Goal: Information Seeking & Learning: Find specific fact

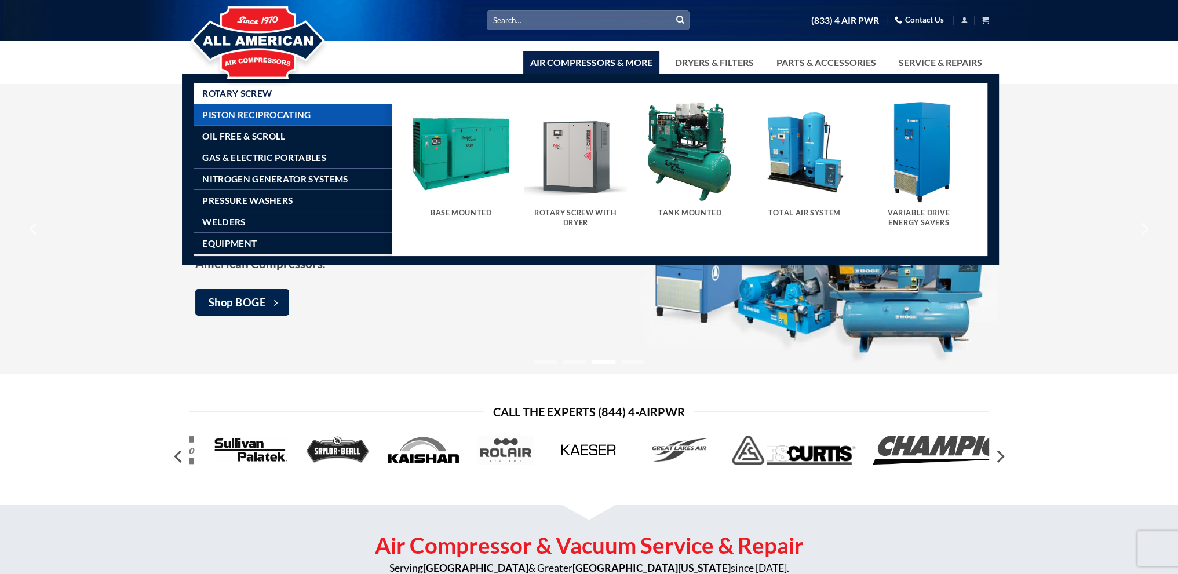
click at [284, 114] on span "Piston Reciprocating" at bounding box center [256, 114] width 108 height 9
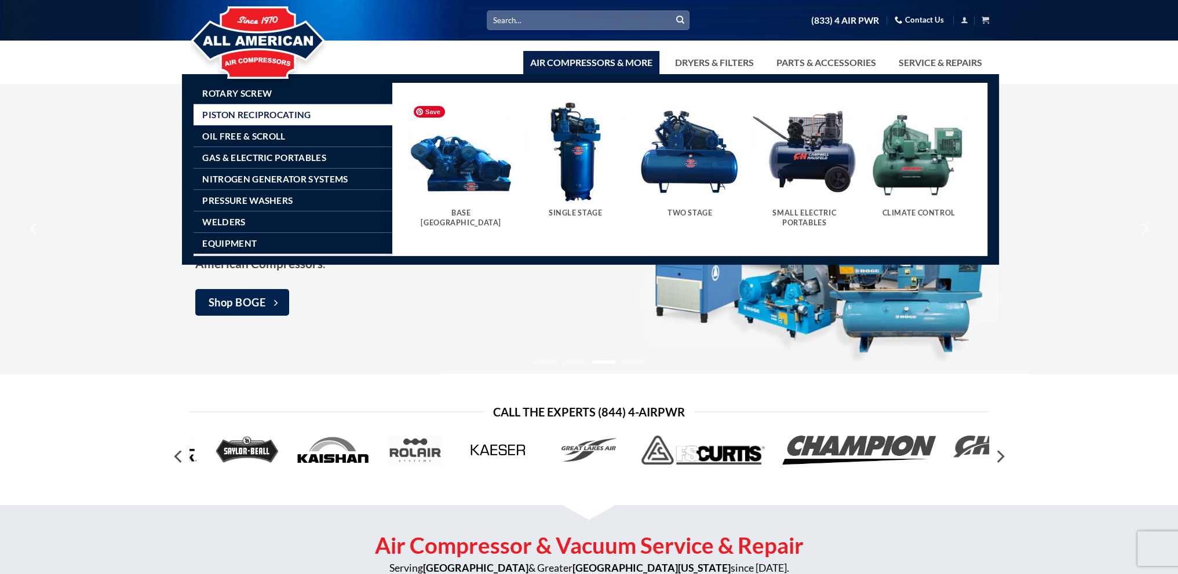
click at [476, 184] on img "Visit product category Base Mount Pistons" at bounding box center [461, 151] width 103 height 103
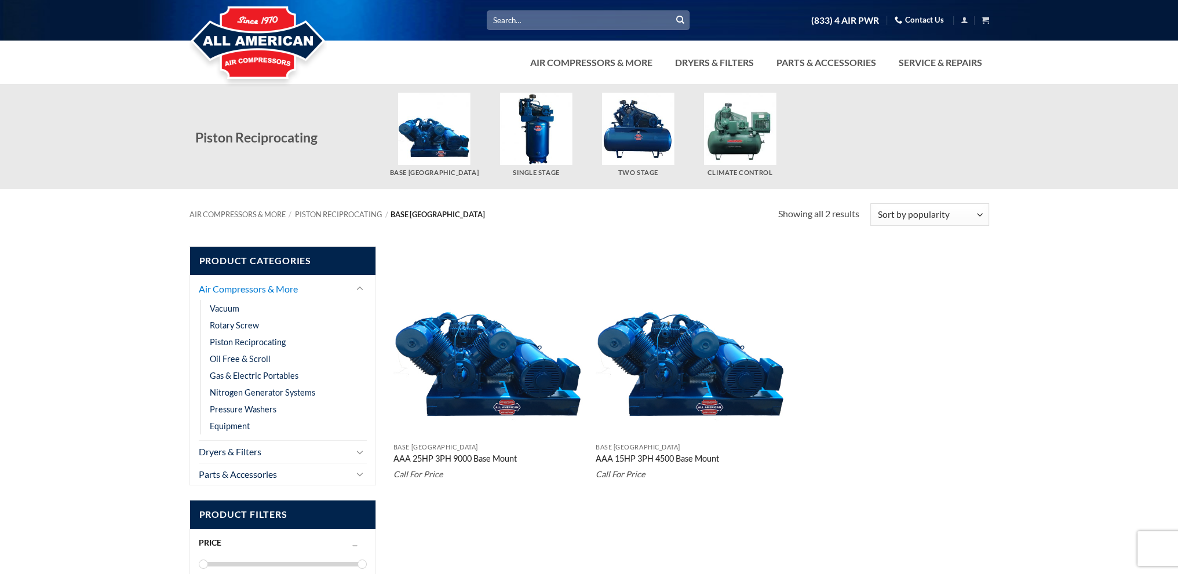
click at [273, 286] on link "Air Compressors & More" at bounding box center [275, 289] width 152 height 22
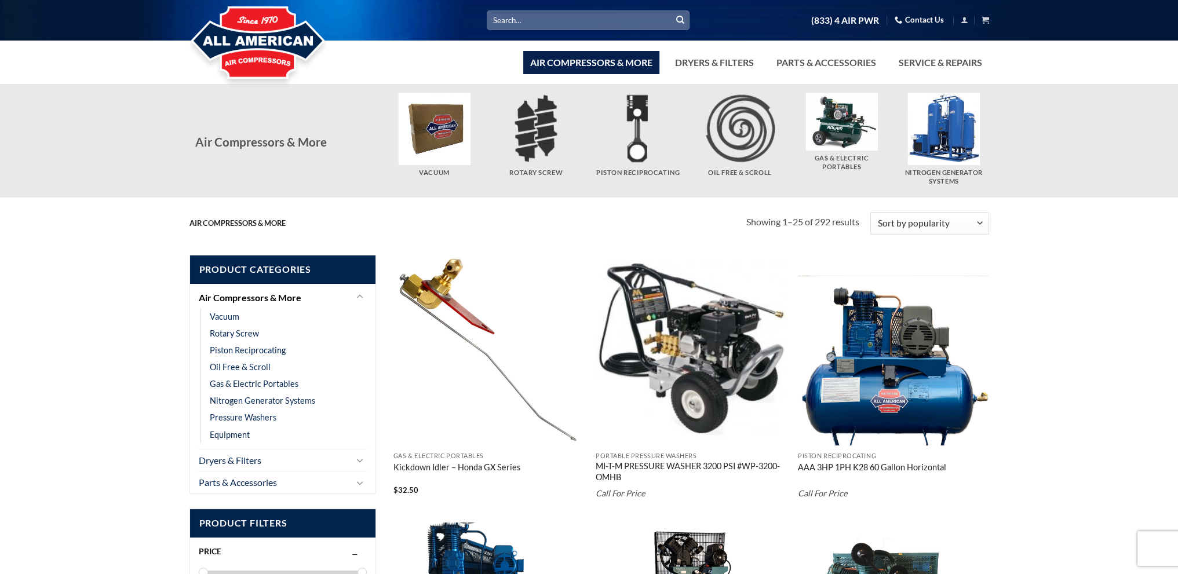
click at [511, 18] on input "Search for:" at bounding box center [588, 19] width 203 height 19
type input "k60"
click at [671, 12] on button "Submit" at bounding box center [679, 20] width 17 height 17
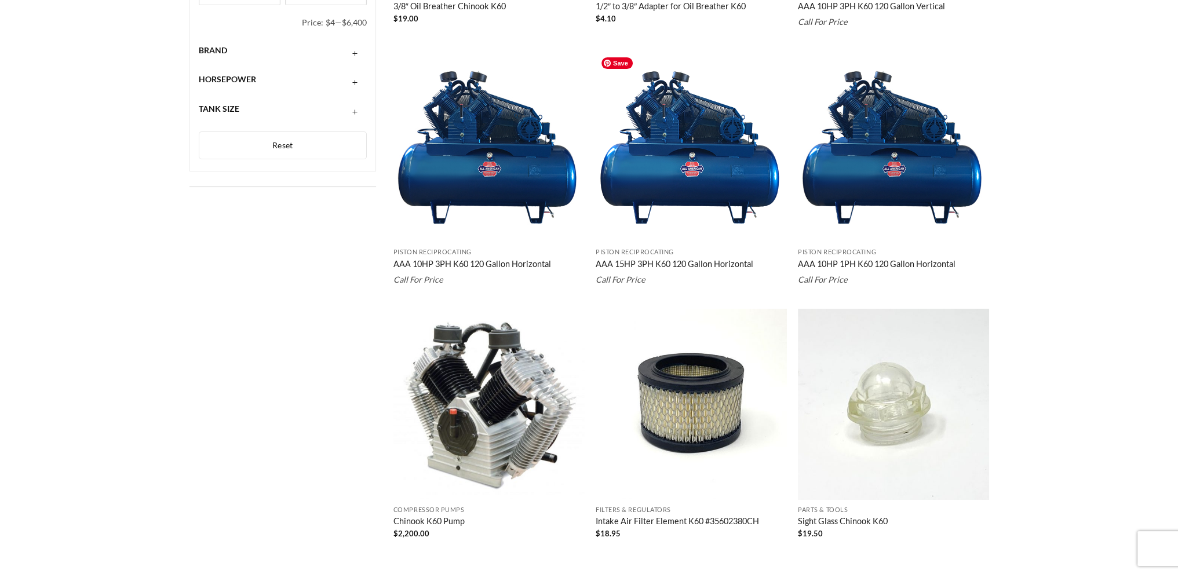
scroll to position [454, 0]
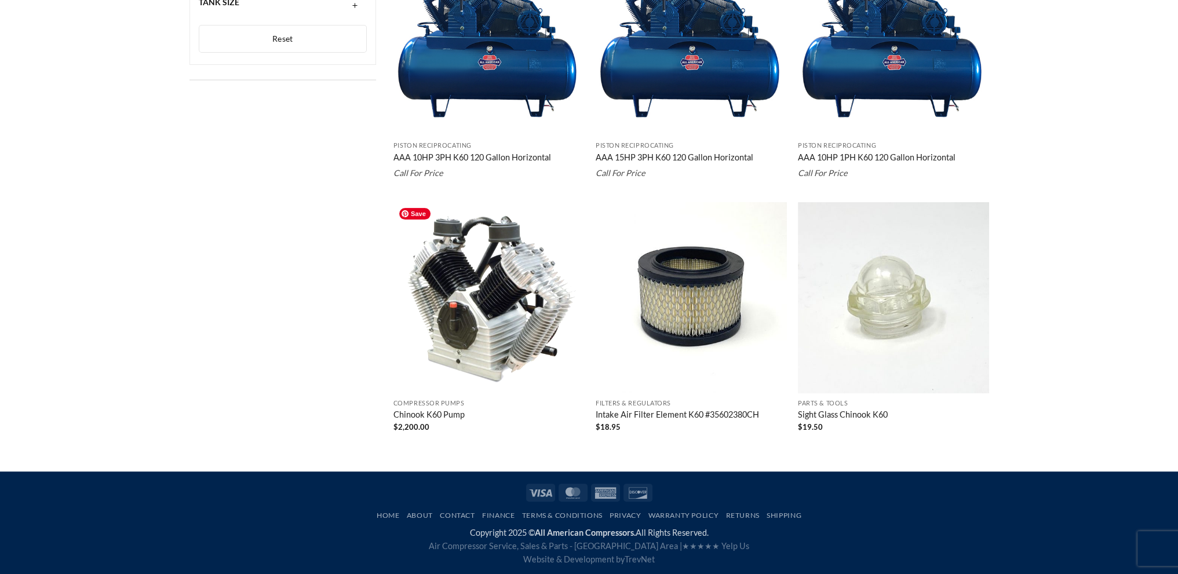
click at [484, 333] on img "Chinook K60 Pump" at bounding box center [488, 297] width 191 height 191
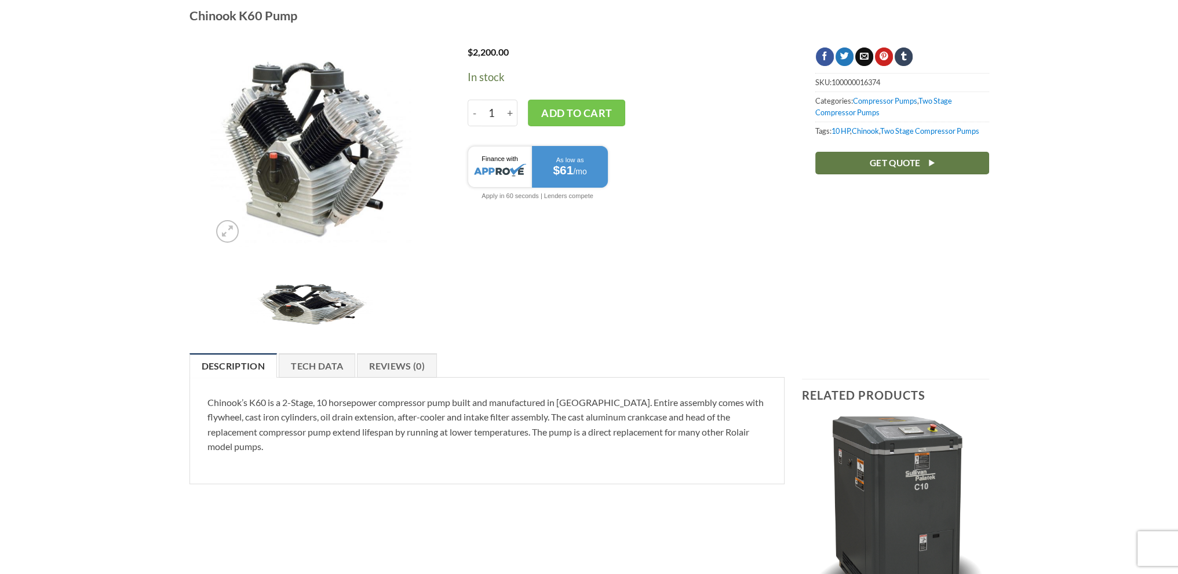
scroll to position [116, 0]
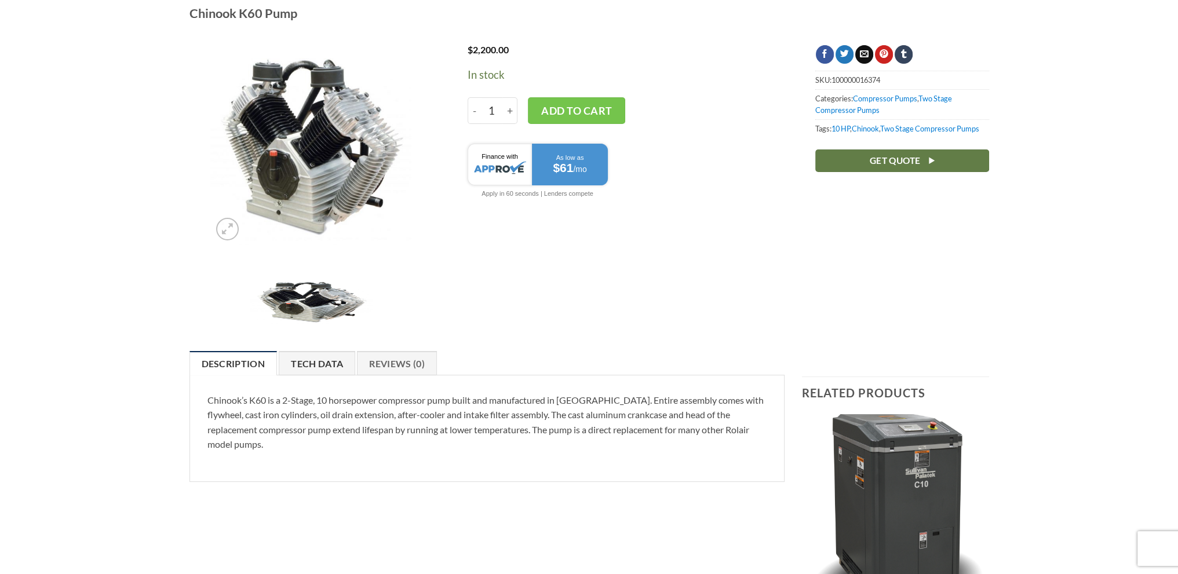
click at [345, 364] on link "Tech Data" at bounding box center [317, 363] width 76 height 24
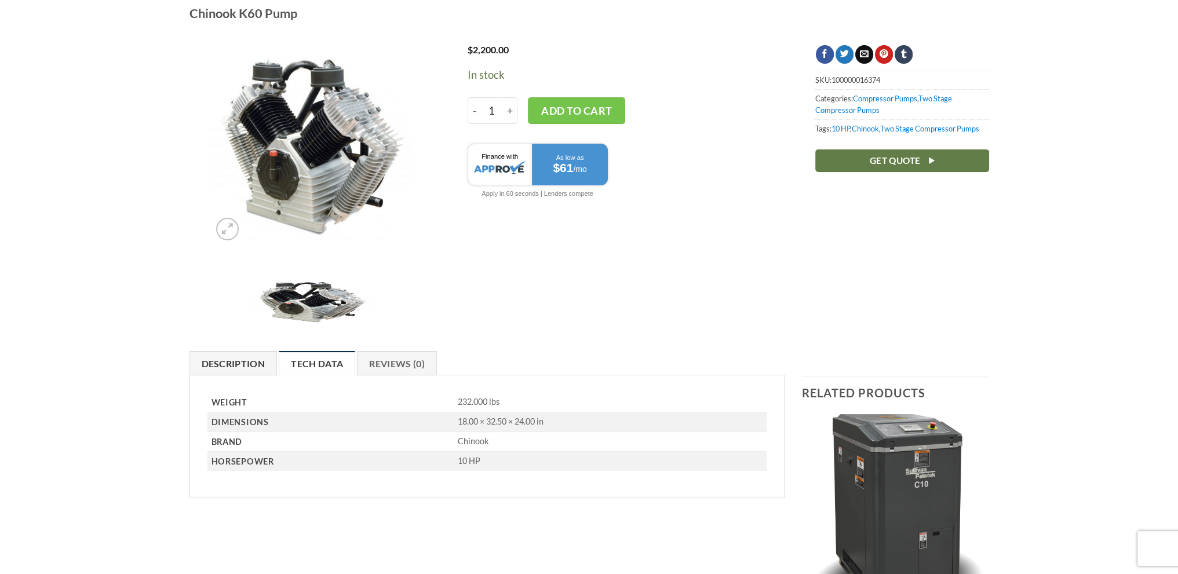
click at [243, 361] on link "Description" at bounding box center [233, 363] width 88 height 24
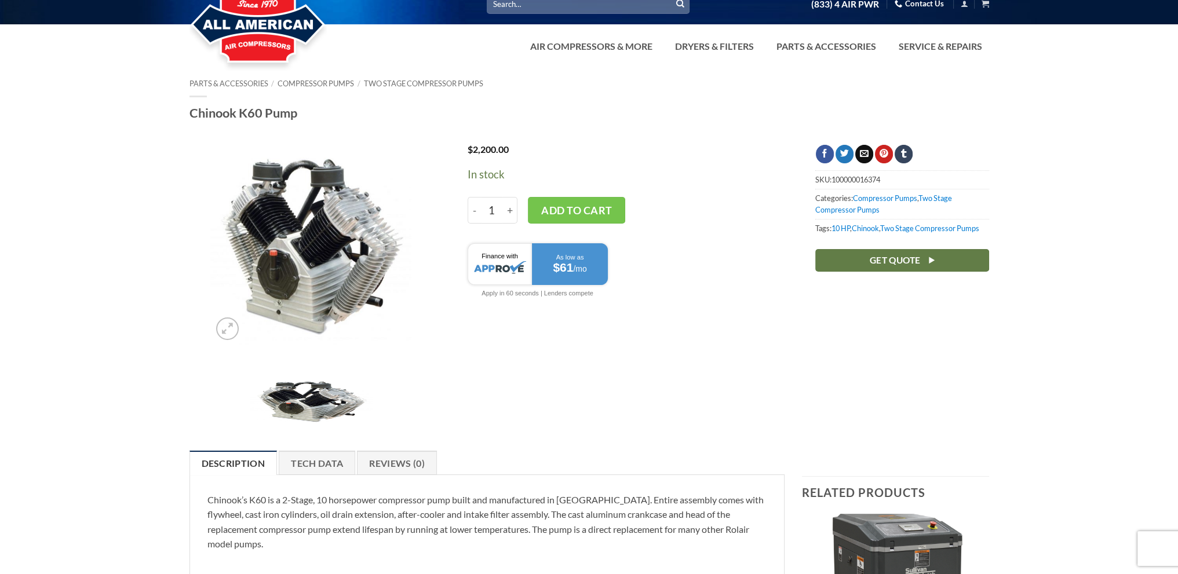
scroll to position [0, 0]
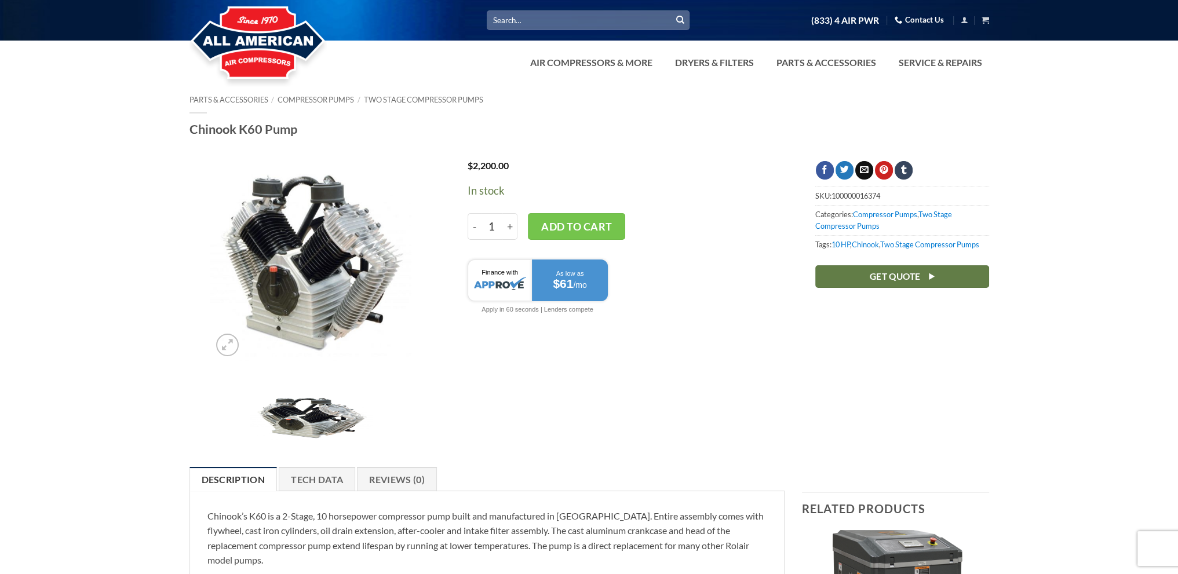
click at [532, 23] on input "Search for:" at bounding box center [588, 19] width 203 height 19
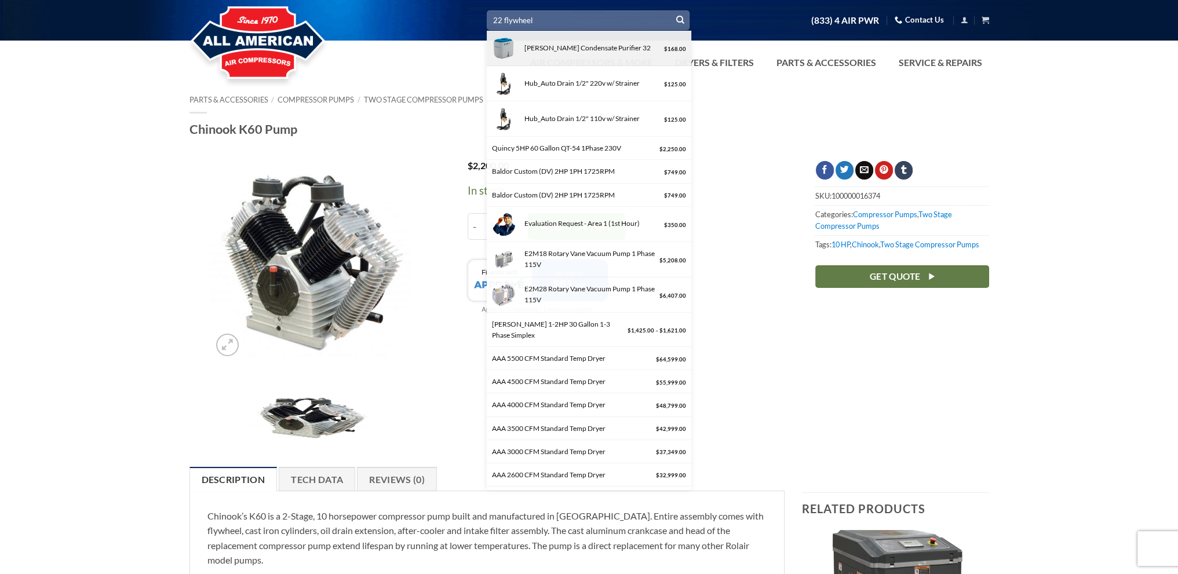
type input "22 flywheel"
click at [671, 12] on button "Submit" at bounding box center [679, 20] width 17 height 17
